Goal: Task Accomplishment & Management: Use online tool/utility

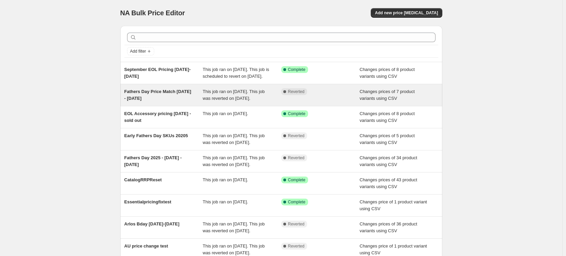
click at [153, 98] on span "Fathers Day Price Match [DATE] - [DATE]" at bounding box center [157, 95] width 67 height 12
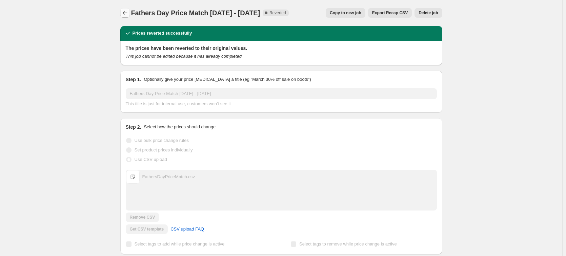
click at [126, 12] on icon "Price change jobs" at bounding box center [125, 12] width 7 height 7
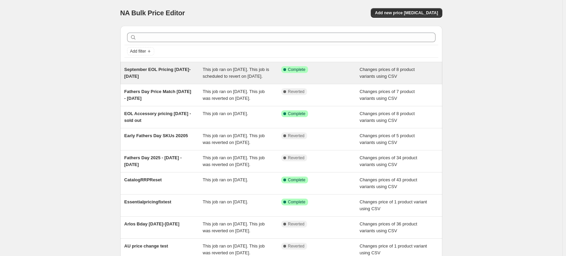
click at [183, 76] on div "September EOL Pricing [DATE]-[DATE]" at bounding box center [163, 73] width 79 height 14
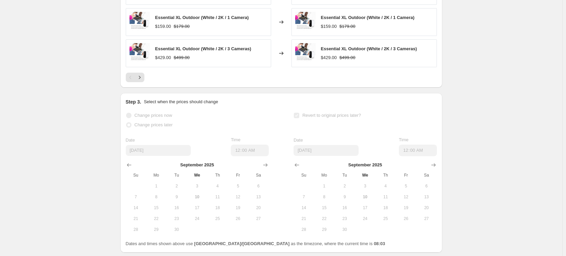
scroll to position [271, 0]
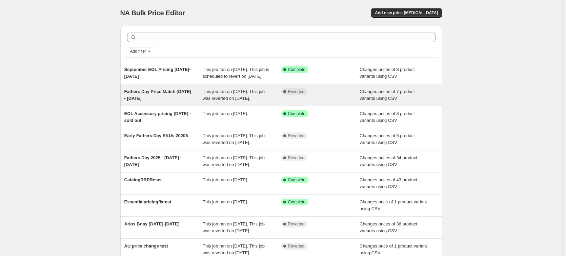
click at [177, 97] on span "Fathers Day Price Match [DATE] - [DATE]" at bounding box center [157, 95] width 67 height 12
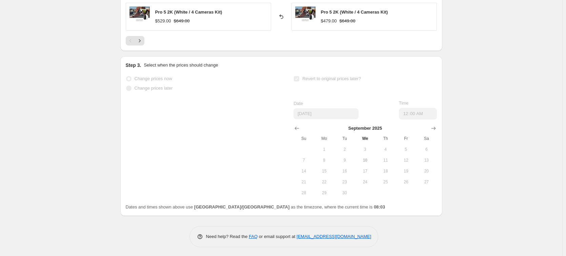
scroll to position [406, 0]
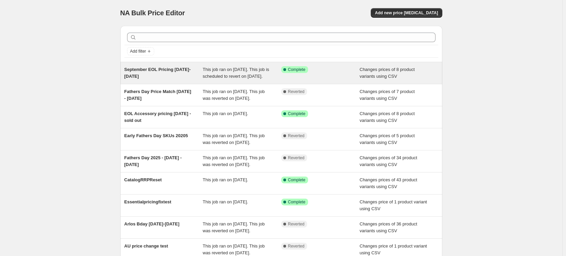
click at [184, 77] on div "September EOL Pricing [DATE]-[DATE]" at bounding box center [163, 73] width 79 height 14
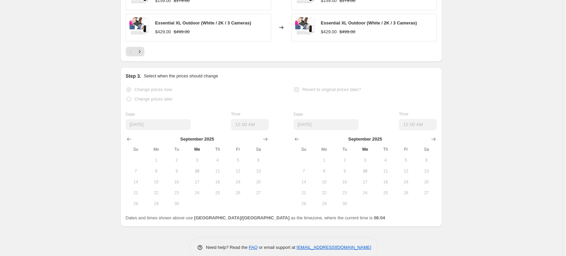
scroll to position [433, 0]
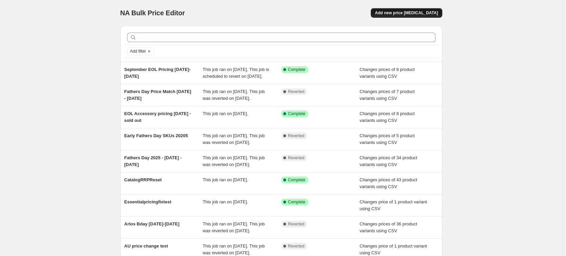
click at [420, 15] on span "Add new price [MEDICAL_DATA]" at bounding box center [406, 12] width 63 height 5
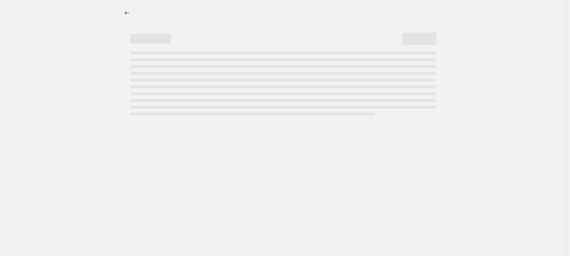
select select "percentage"
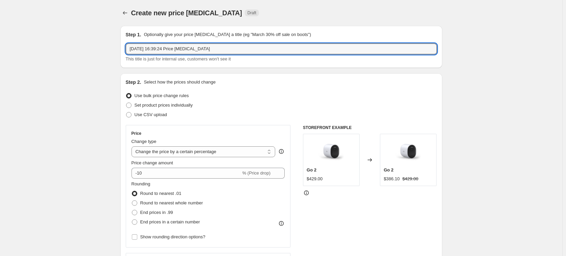
drag, startPoint x: 212, startPoint y: 49, endPoint x: 64, endPoint y: 52, distance: 148.2
click at [178, 46] on input "FathersDayPr" at bounding box center [281, 48] width 311 height 11
type input "FathersDayPriceRevert"
click at [168, 114] on div "Use CSV upload" at bounding box center [281, 114] width 311 height 9
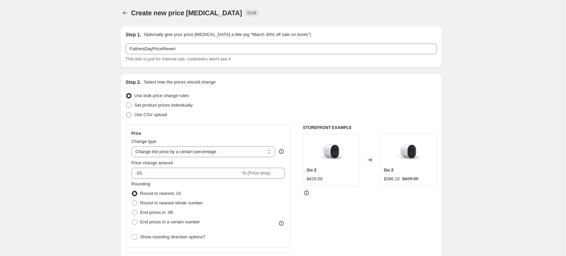
click at [160, 113] on span "Use CSV upload" at bounding box center [151, 114] width 33 height 5
click at [127, 112] on input "Use CSV upload" at bounding box center [126, 112] width 0 height 0
radio input "true"
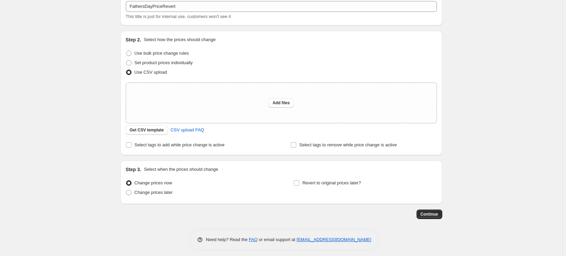
scroll to position [47, 0]
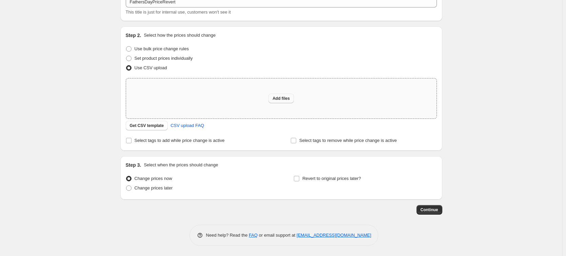
click at [276, 98] on span "Add files" at bounding box center [281, 98] width 17 height 5
type input "C:\fakepath\FathersDayPricingRevert.csv"
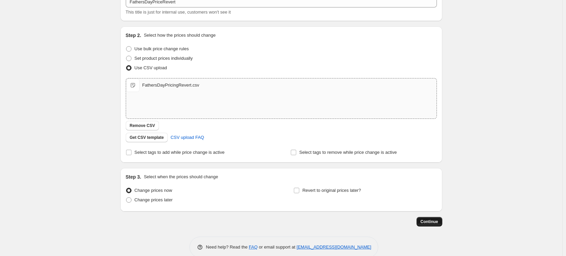
click at [436, 223] on span "Continue" at bounding box center [430, 221] width 18 height 5
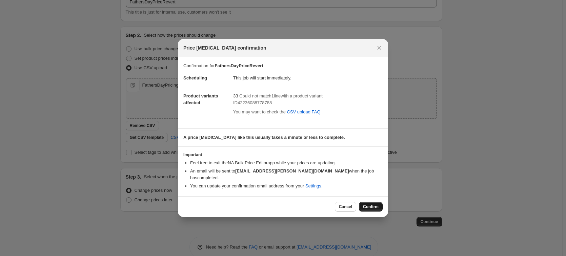
click at [369, 204] on span "Confirm" at bounding box center [371, 206] width 16 height 5
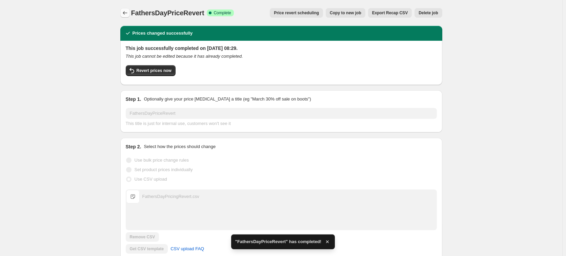
click at [123, 15] on icon "Price change jobs" at bounding box center [125, 12] width 7 height 7
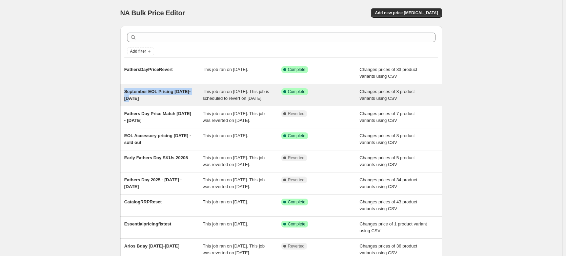
drag, startPoint x: 124, startPoint y: 89, endPoint x: 136, endPoint y: 99, distance: 15.9
click at [136, 99] on div "September EOL Pricing [DATE]-[DATE] This job ran on [DATE]. This job is schedul…" at bounding box center [281, 95] width 322 height 22
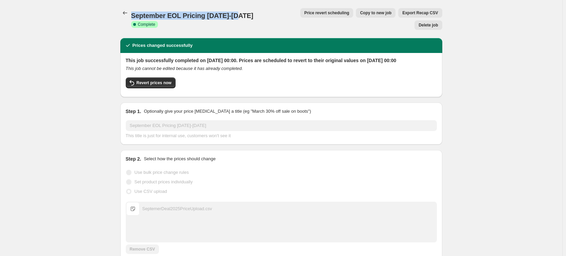
drag, startPoint x: 235, startPoint y: 14, endPoint x: 132, endPoint y: 14, distance: 103.4
click at [132, 14] on div "September EOL Pricing [DATE]-[DATE] Success Complete Complete Price revert sche…" at bounding box center [281, 19] width 322 height 22
copy span "September EOL Pricing [DATE]-[DATE]"
click at [125, 12] on icon "Price change jobs" at bounding box center [125, 12] width 4 height 3
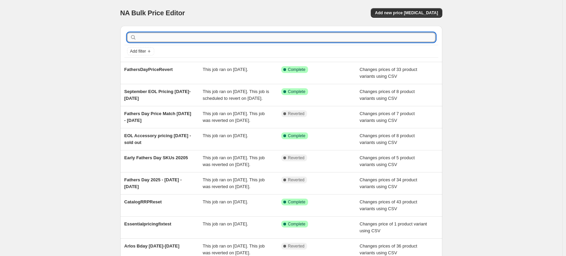
click at [172, 36] on input "text" at bounding box center [287, 37] width 298 height 9
paste input "September EOL Pricing [DATE]-[DATE]"
type input "September EOL Pricing [DATE]-[DATE]"
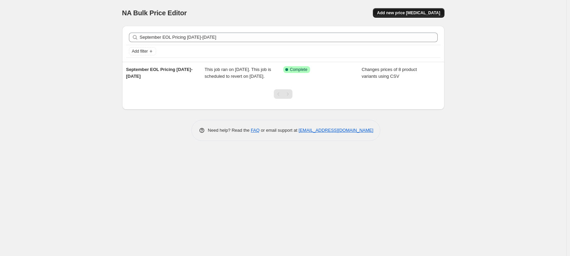
click at [421, 13] on span "Add new price [MEDICAL_DATA]" at bounding box center [408, 12] width 63 height 5
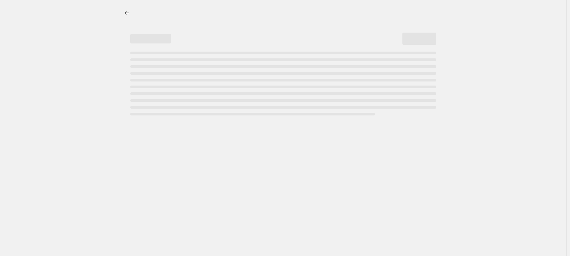
select select "percentage"
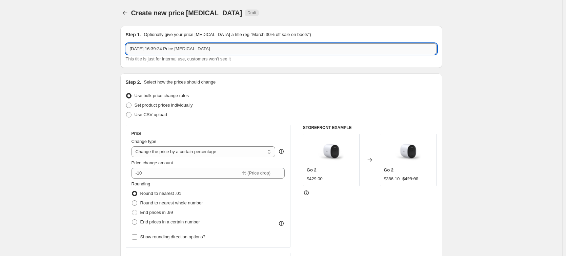
click at [189, 51] on input "[DATE] 16:39:24 Price [MEDICAL_DATA]" at bounding box center [281, 48] width 311 height 11
click at [189, 50] on input "[DATE] 16:39:24 Price [MEDICAL_DATA]" at bounding box center [281, 48] width 311 height 11
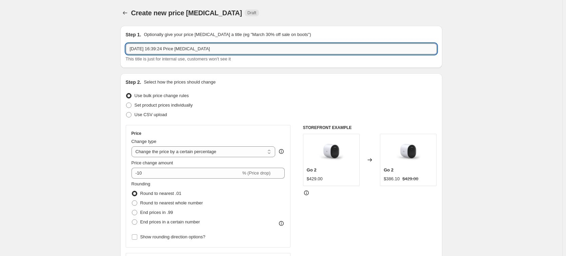
click at [189, 50] on input "[DATE] 16:39:24 Price [MEDICAL_DATA]" at bounding box center [281, 48] width 311 height 11
paste input "September EOL Pricing [DATE]-[DATE]"
type input "September EOL Pricing [DATE]-[DATE] Resubmission"
click at [159, 113] on span "Use CSV upload" at bounding box center [151, 114] width 33 height 5
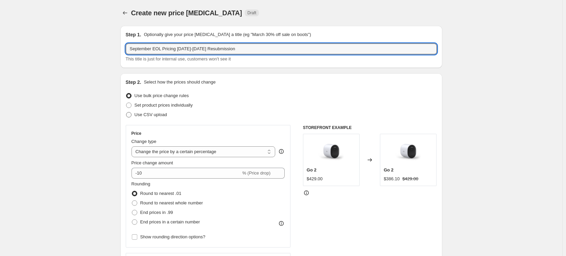
click at [127, 112] on input "Use CSV upload" at bounding box center [126, 112] width 0 height 0
radio input "true"
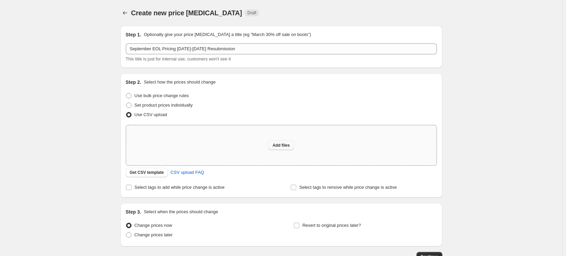
click at [281, 144] on span "Add files" at bounding box center [281, 144] width 17 height 5
type input "C:\fakepath\SeptemerDeal2025PriceUpload.csv"
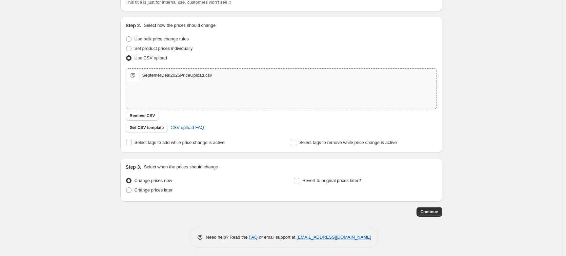
scroll to position [59, 0]
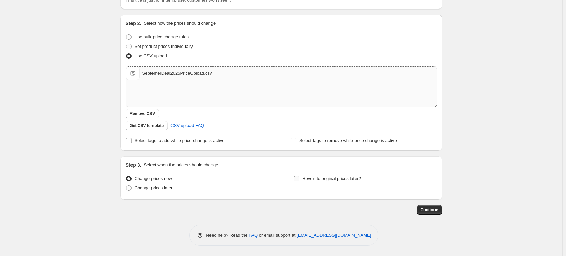
click at [305, 179] on span "Revert to original prices later?" at bounding box center [332, 178] width 59 height 5
click at [299, 179] on input "Revert to original prices later?" at bounding box center [296, 178] width 5 height 5
checkbox input "true"
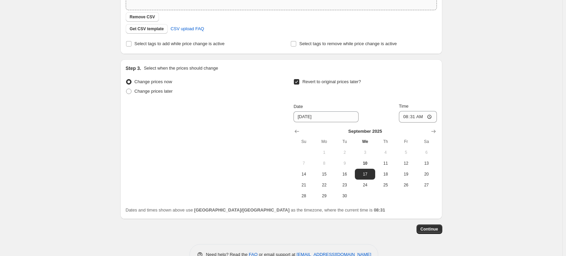
scroll to position [175, 0]
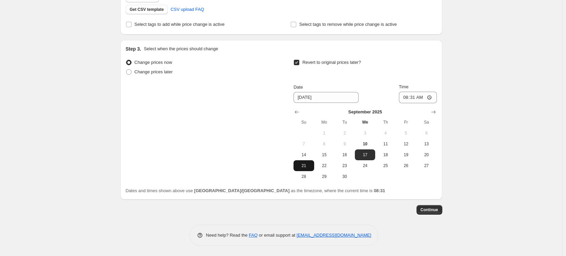
click at [307, 168] on span "21" at bounding box center [303, 165] width 15 height 5
type input "[DATE]"
click at [408, 97] on input "08:31" at bounding box center [418, 98] width 38 height 12
type input "23:59"
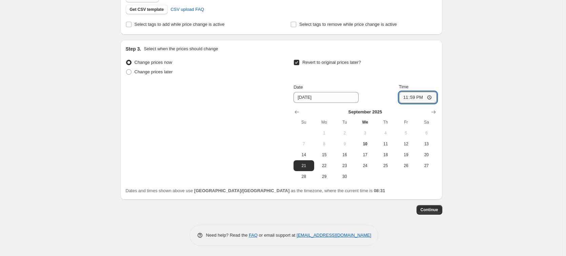
click at [457, 146] on div "Create new price [MEDICAL_DATA]. This page is ready Create new price [MEDICAL_D…" at bounding box center [281, 40] width 563 height 430
click at [431, 209] on span "Continue" at bounding box center [430, 209] width 18 height 5
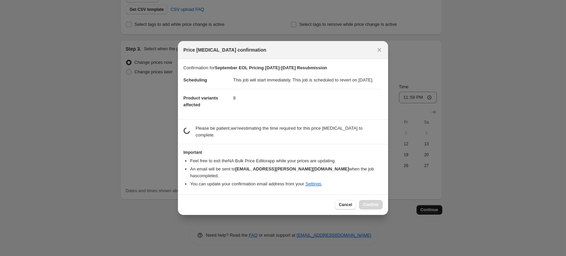
scroll to position [0, 0]
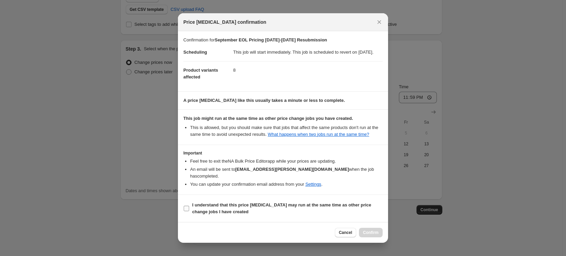
click at [322, 207] on b "I understand that this price [MEDICAL_DATA] may run at the same time as other p…" at bounding box center [281, 208] width 179 height 12
click at [189, 207] on input "I understand that this price [MEDICAL_DATA] may run at the same time as other p…" at bounding box center [186, 208] width 5 height 5
checkbox input "true"
click at [371, 231] on span "Confirm" at bounding box center [371, 232] width 16 height 5
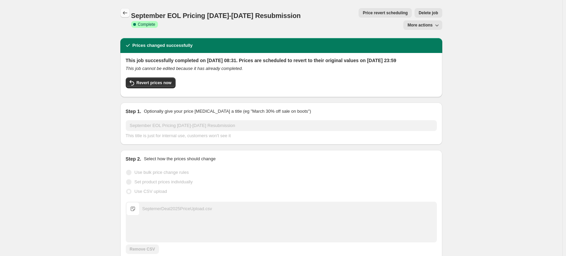
click at [124, 12] on icon "Price change jobs" at bounding box center [125, 12] width 7 height 7
